Goal: Download file/media

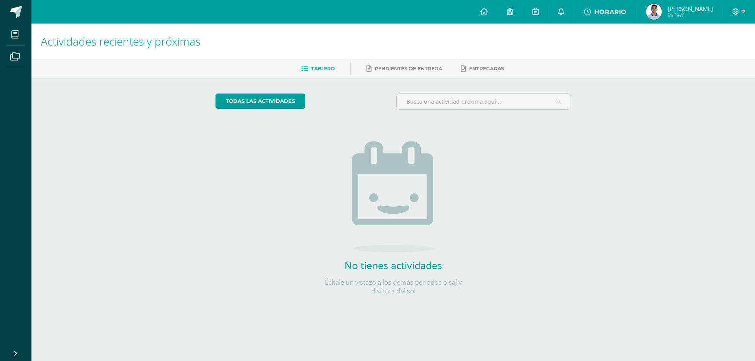
click at [564, 14] on icon at bounding box center [561, 11] width 6 height 7
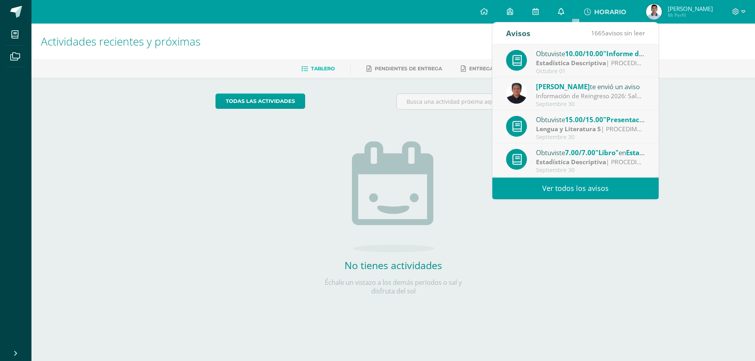
click at [564, 14] on icon at bounding box center [561, 11] width 6 height 7
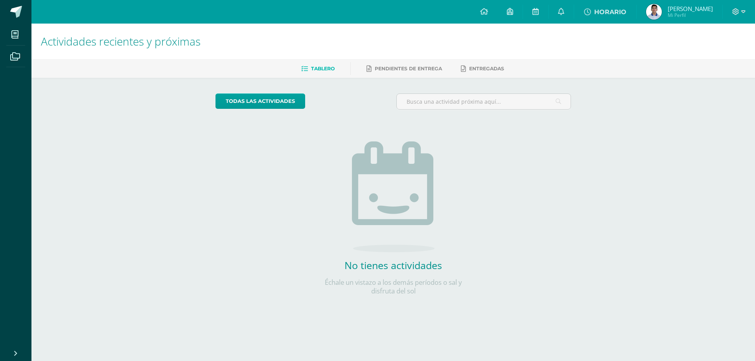
click at [662, 10] on img at bounding box center [654, 12] width 16 height 16
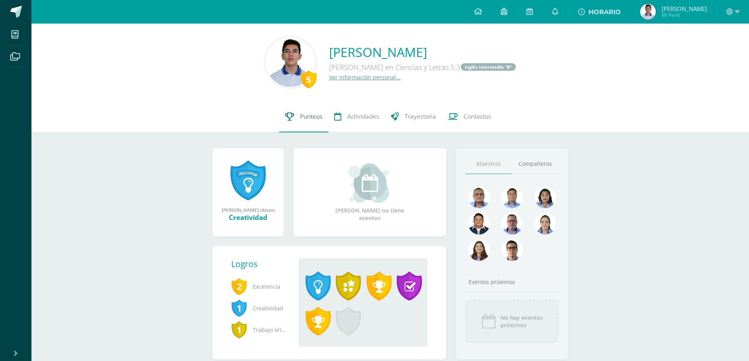
click at [293, 116] on link "Punteos" at bounding box center [303, 116] width 49 height 31
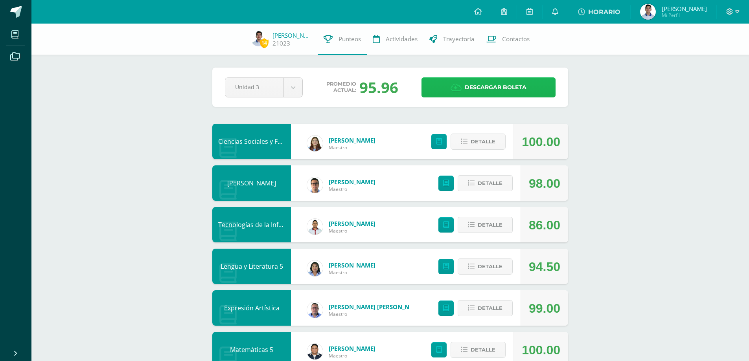
click at [439, 84] on link "Descargar boleta" at bounding box center [488, 87] width 134 height 20
click at [494, 85] on span "Descargar boleta" at bounding box center [496, 87] width 62 height 19
